Goal: Information Seeking & Learning: Learn about a topic

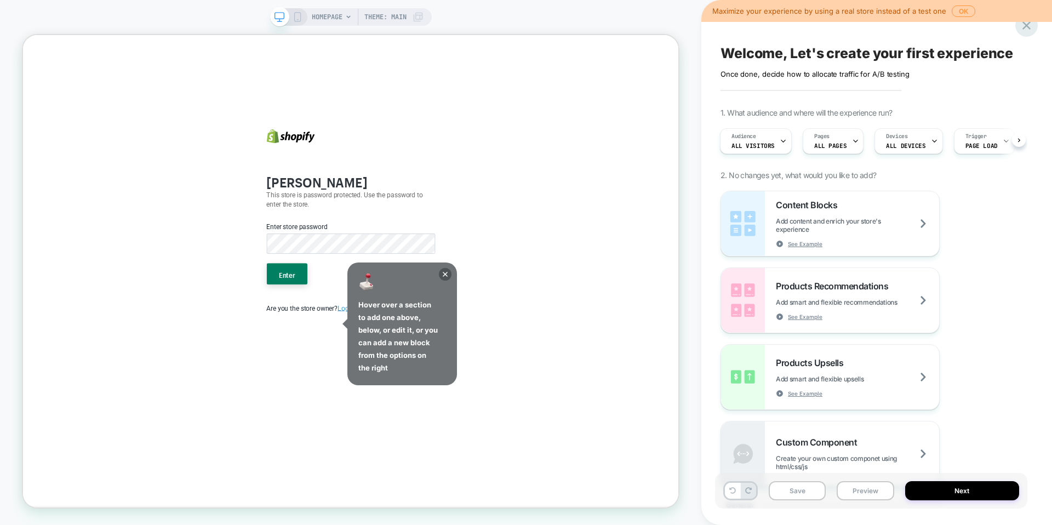
click at [1022, 25] on icon at bounding box center [1026, 25] width 15 height 15
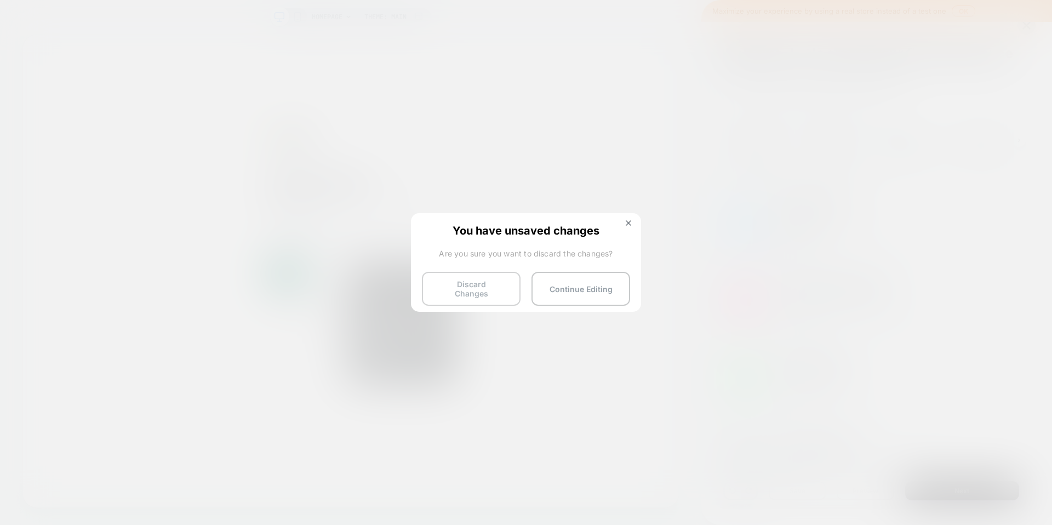
click at [481, 286] on button "Discard Changes" at bounding box center [471, 289] width 99 height 34
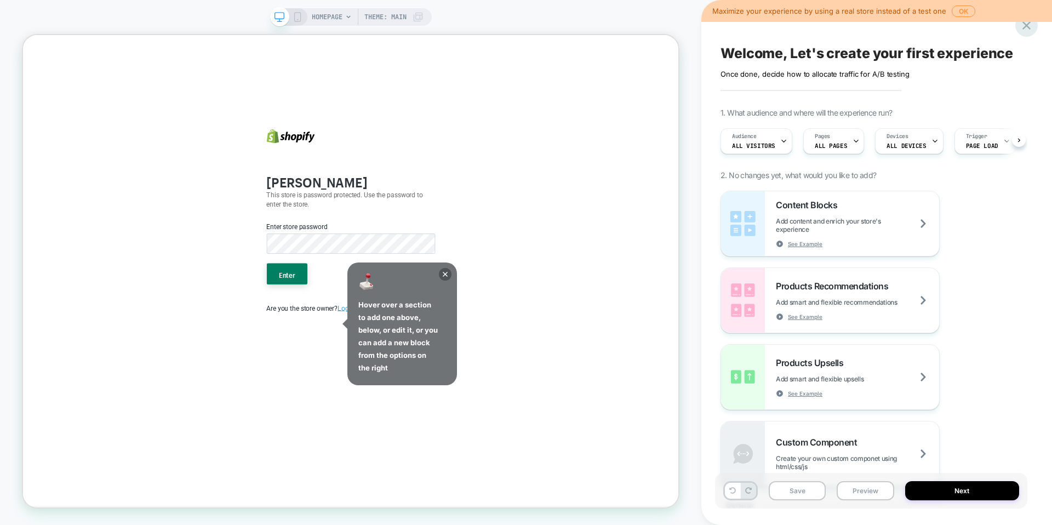
click at [1022, 24] on icon at bounding box center [1026, 25] width 15 height 15
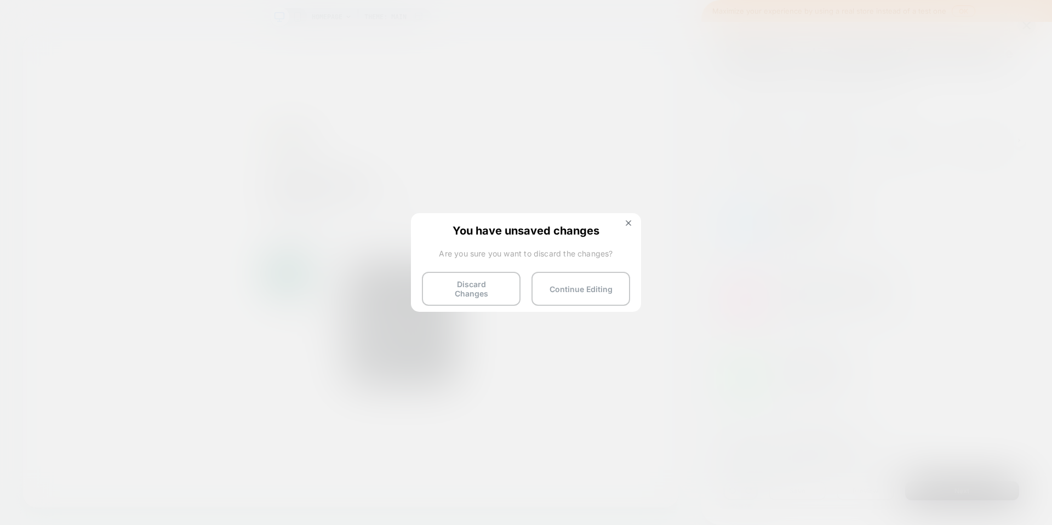
click at [498, 267] on div "You have unsaved changes Are you sure you want to discard the changes? Discard …" at bounding box center [526, 261] width 230 height 97
click at [488, 303] on div "You have unsaved changes Are you sure you want to discard the changes? Discard …" at bounding box center [526, 261] width 230 height 97
click at [489, 295] on button "Discard Changes" at bounding box center [471, 289] width 99 height 34
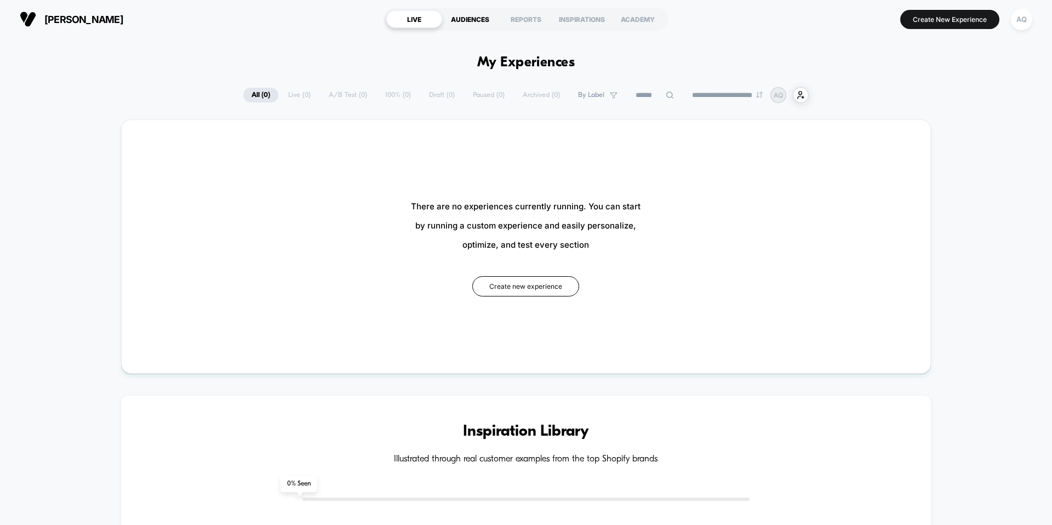
click at [469, 22] on div "AUDIENCES" at bounding box center [470, 19] width 56 height 18
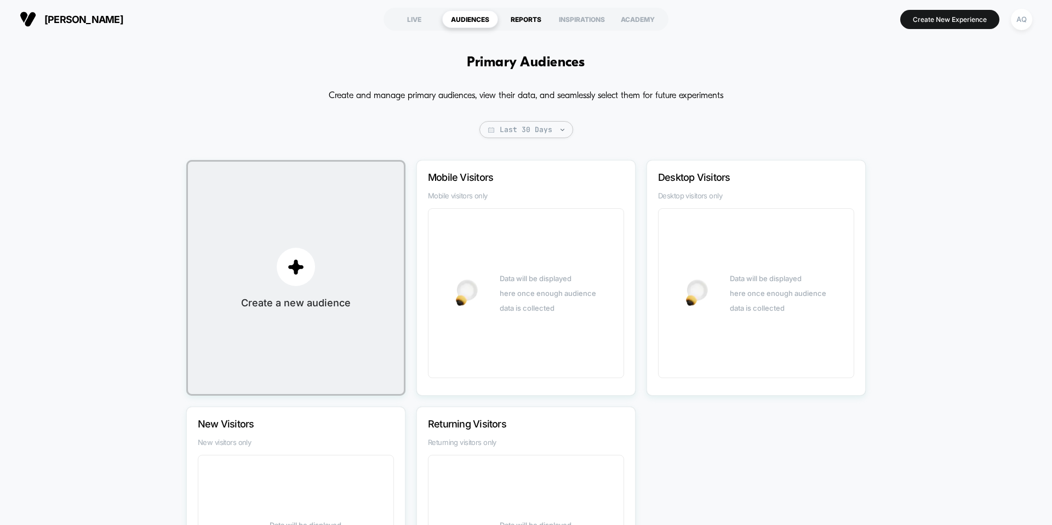
click at [520, 25] on div "REPORTS" at bounding box center [526, 19] width 56 height 18
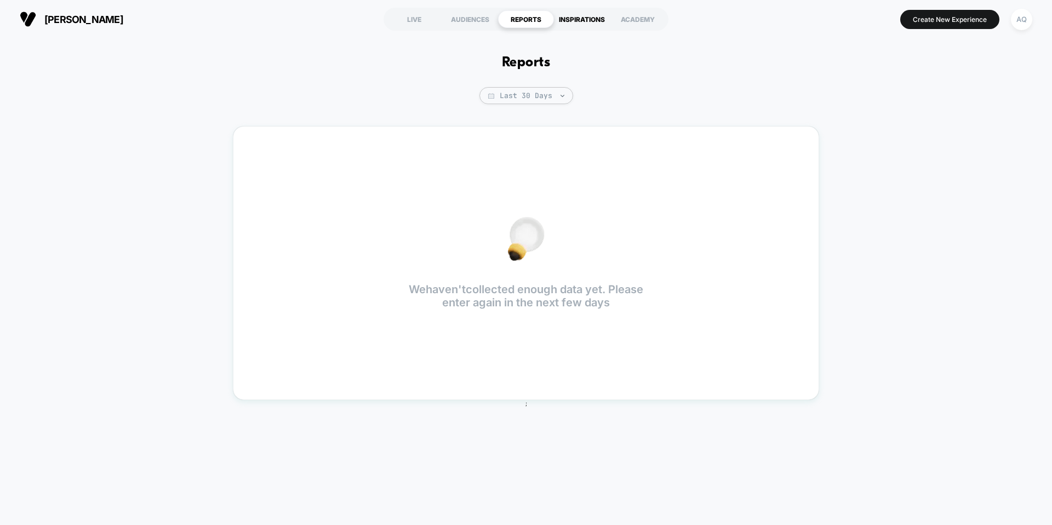
click at [592, 20] on div "INSPIRATIONS" at bounding box center [582, 19] width 56 height 18
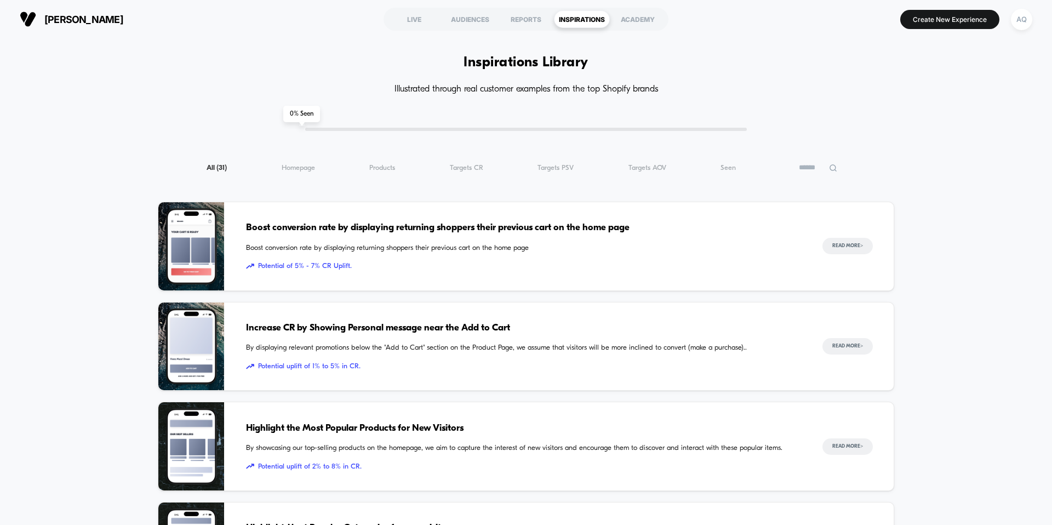
click at [652, 16] on div "ACADEMY" at bounding box center [638, 19] width 56 height 18
click at [391, 167] on span "Products ( 31 )" at bounding box center [382, 168] width 26 height 8
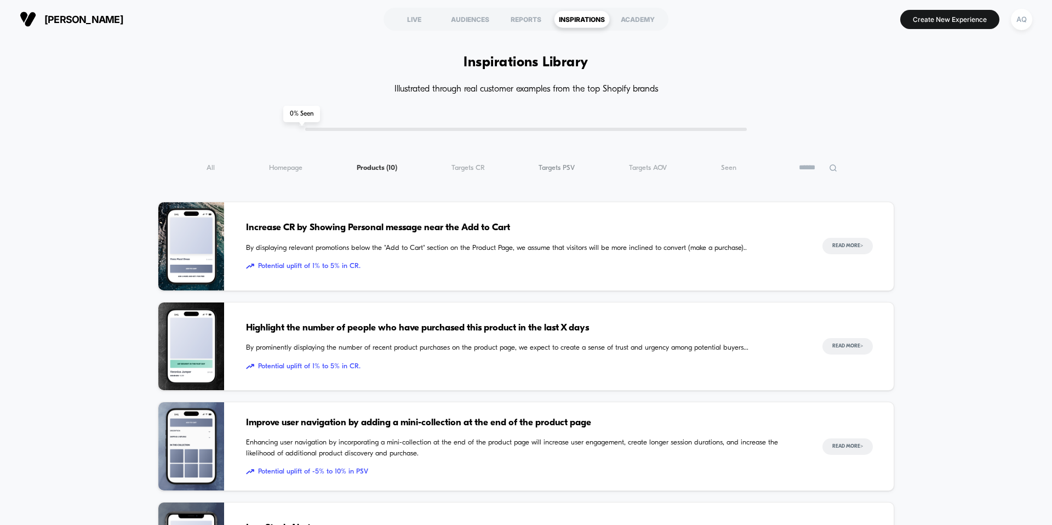
click at [561, 164] on span "Targets PSV ( 10 )" at bounding box center [557, 168] width 36 height 8
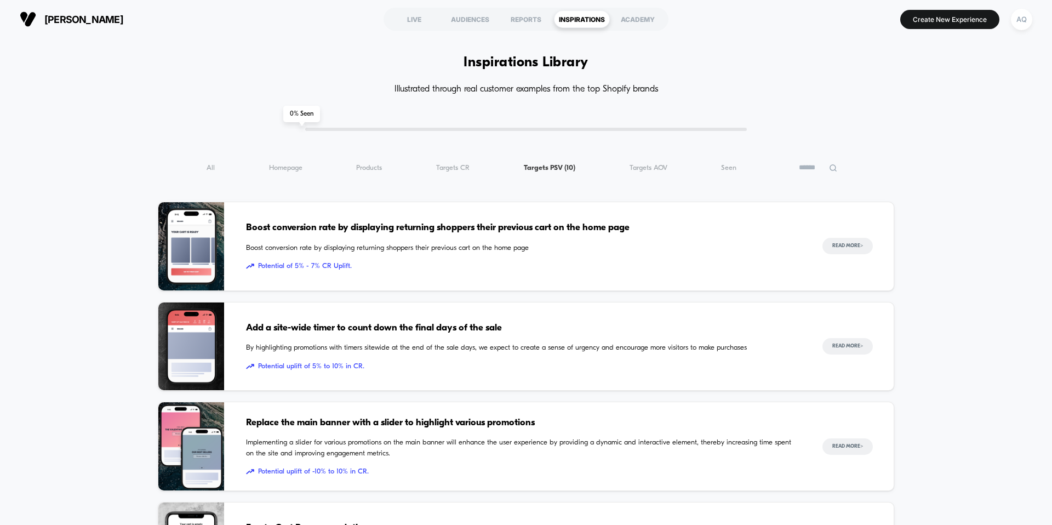
click at [766, 230] on span "Boost conversion rate by displaying returning shoppers their previous cart on t…" at bounding box center [523, 228] width 555 height 14
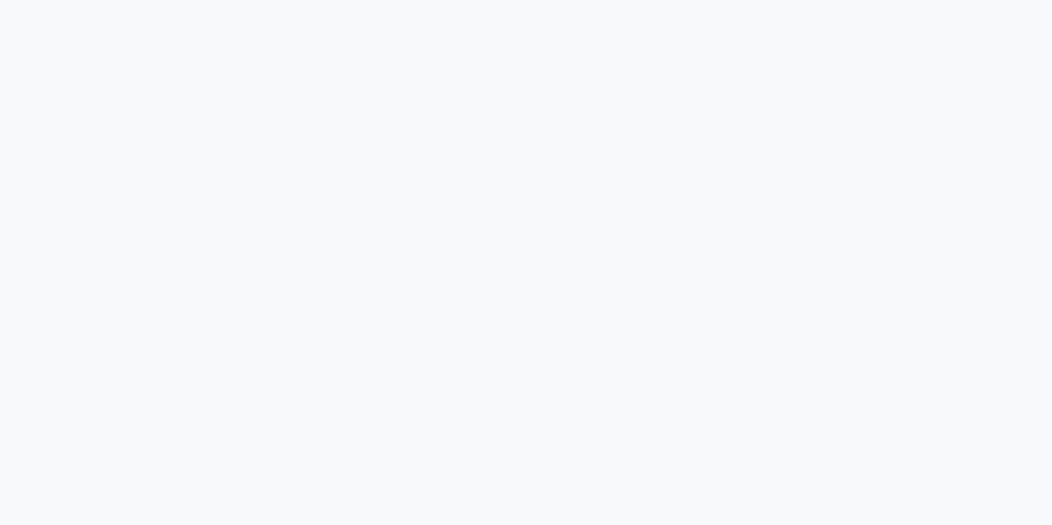
scroll to position [2447, 0]
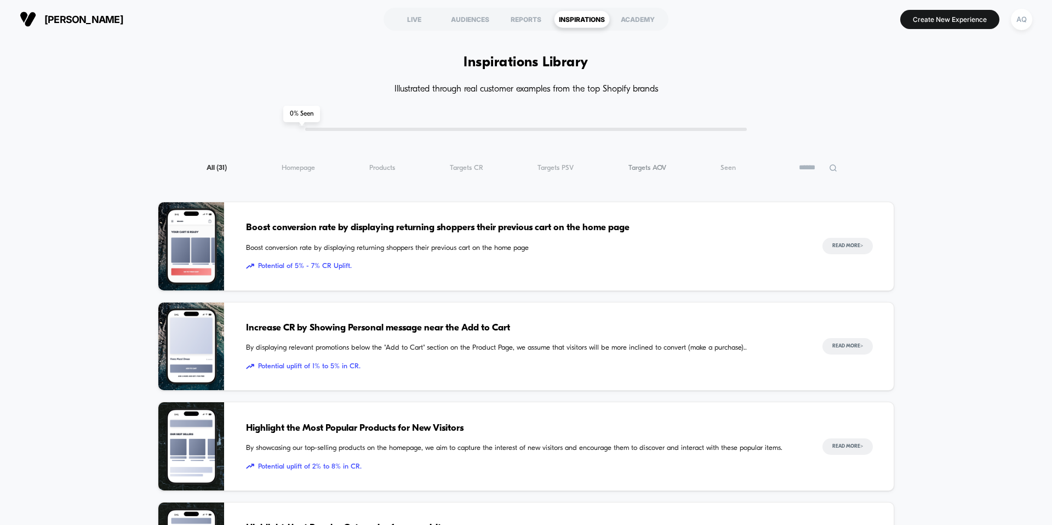
click at [630, 166] on span "Targets AOV ( 31 )" at bounding box center [648, 168] width 38 height 8
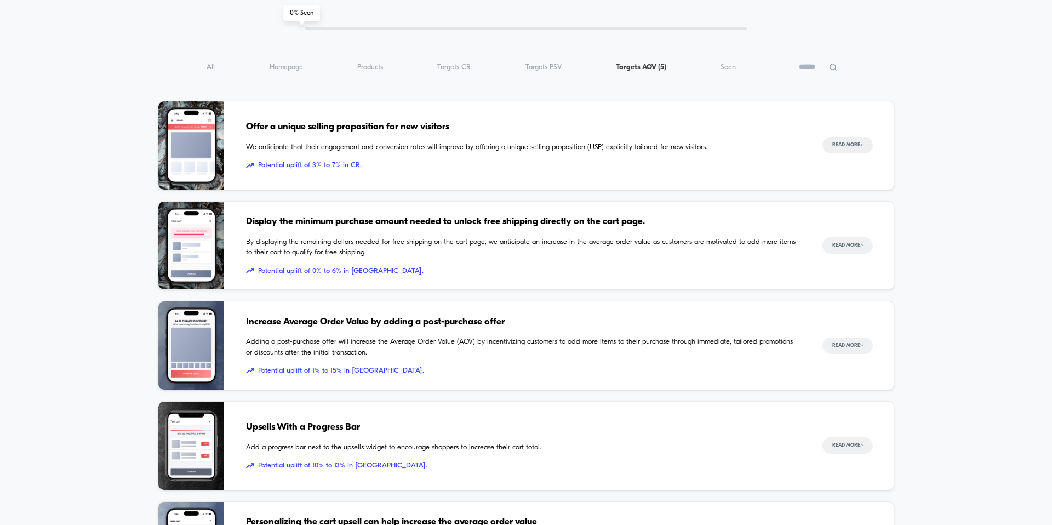
scroll to position [101, 0]
click at [550, 323] on span "Increase Average Order Value by adding a post-purchase offer" at bounding box center [523, 322] width 555 height 14
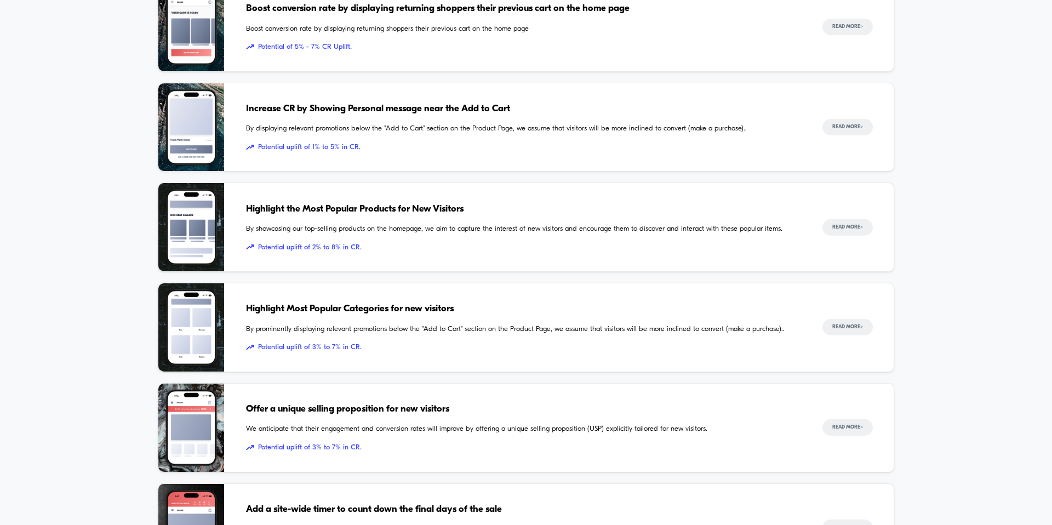
scroll to position [220, 0]
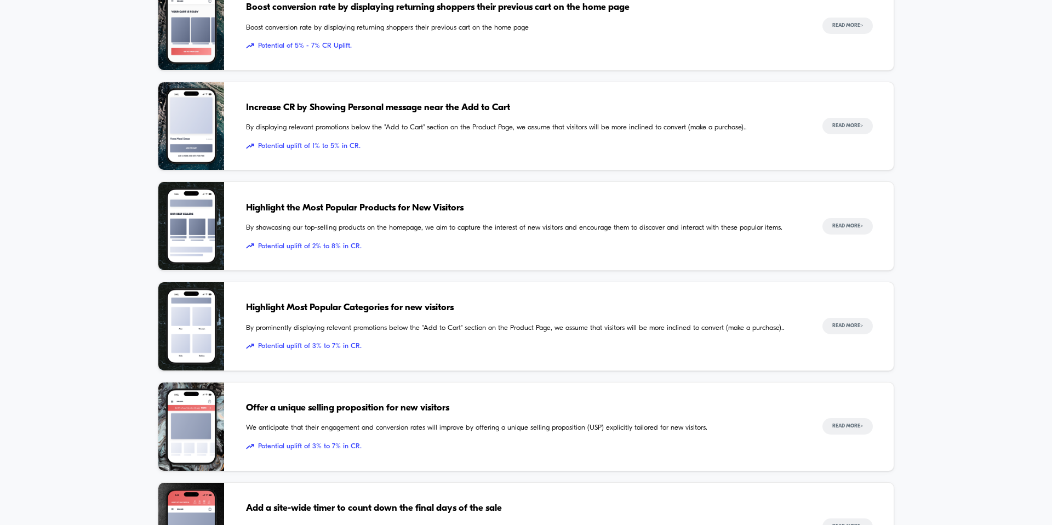
click at [414, 321] on div "Highlight Most Popular Categories for new visitors By prominently displaying re…" at bounding box center [523, 326] width 555 height 88
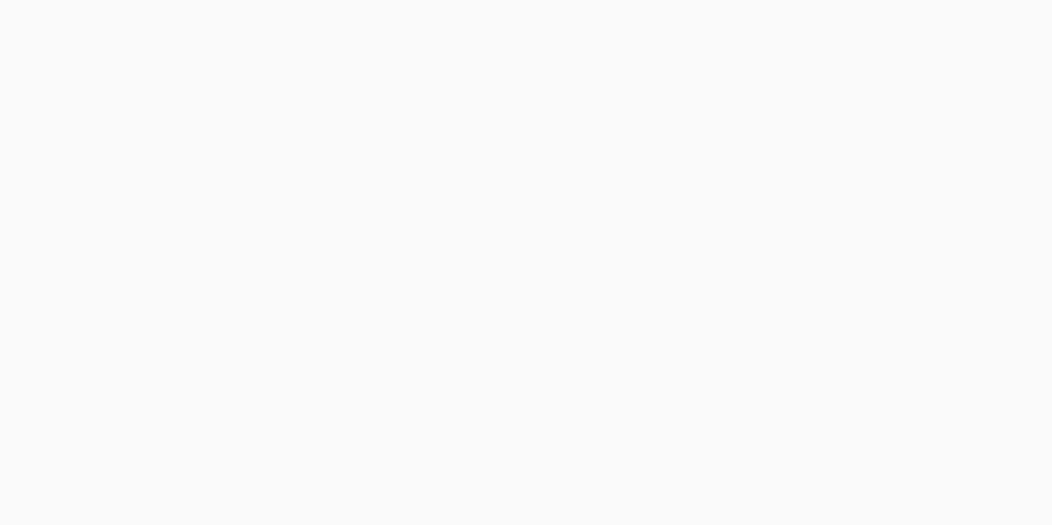
scroll to position [4097, 0]
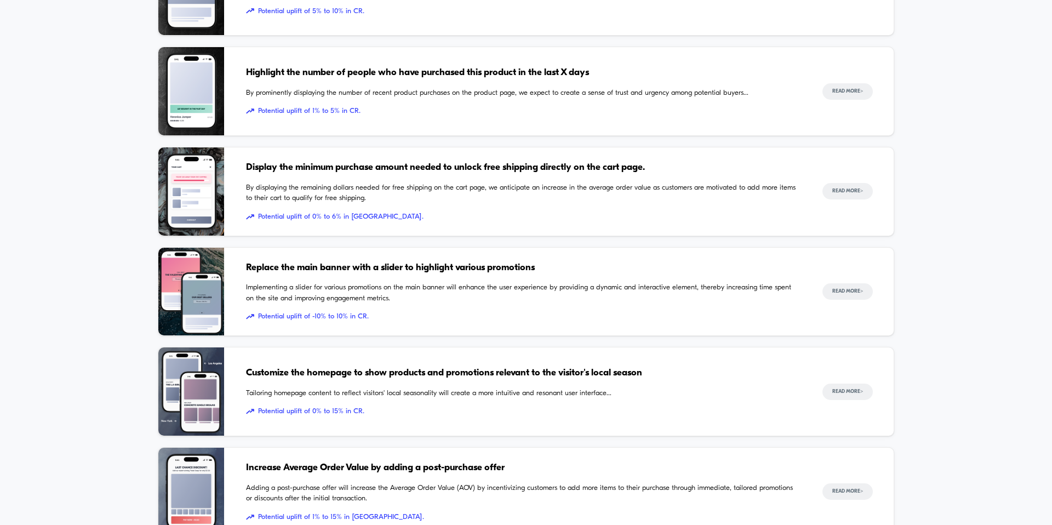
scroll to position [962, 0]
